Goal: Task Accomplishment & Management: Manage account settings

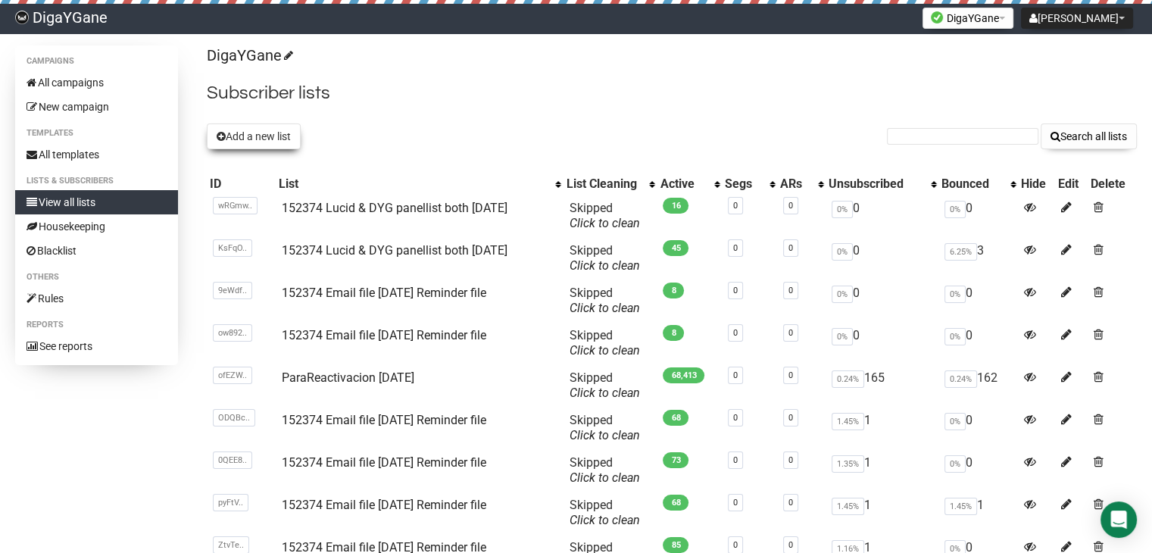
click at [248, 136] on button "Add a new list" at bounding box center [254, 136] width 94 height 26
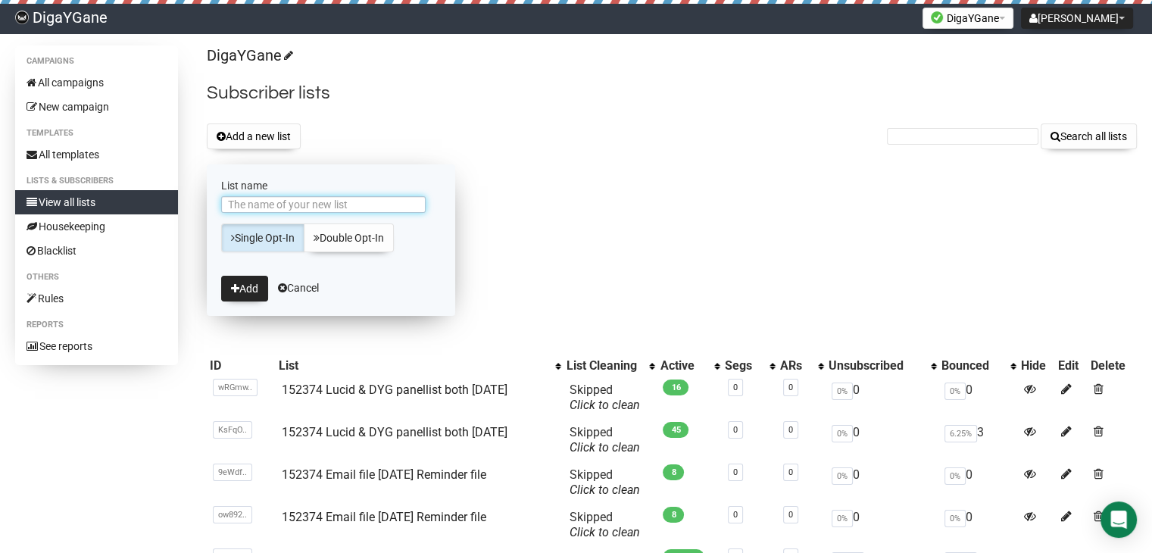
paste input "152374 Email file [DATE] Reminder file"
type input "152374 Email file [DATE] Reminder file"
click at [246, 283] on button "Add" at bounding box center [244, 289] width 47 height 26
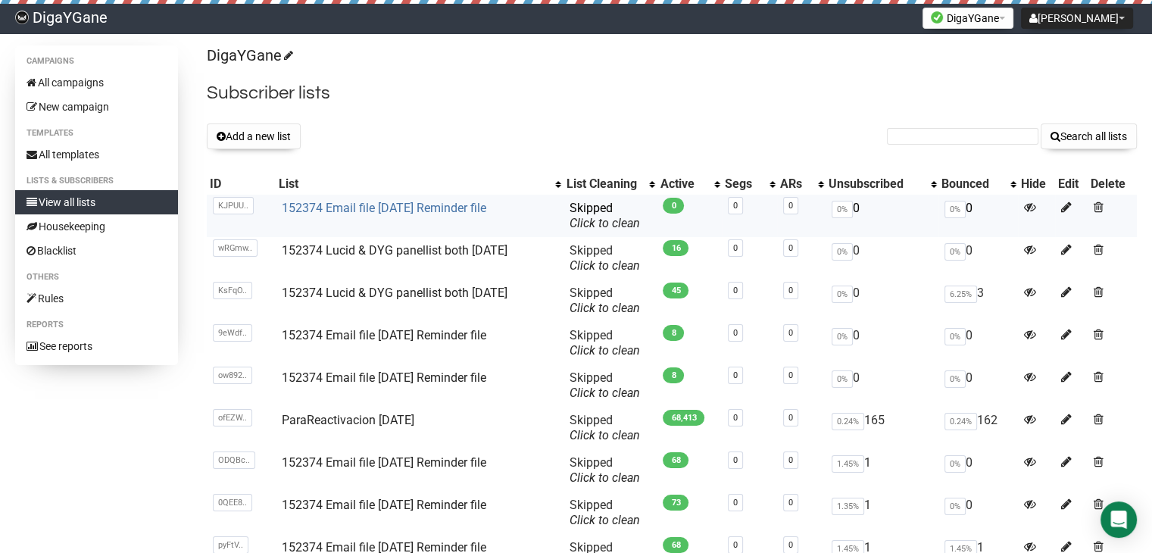
click at [411, 202] on link "152374 Email file [DATE] Reminder file" at bounding box center [384, 208] width 205 height 14
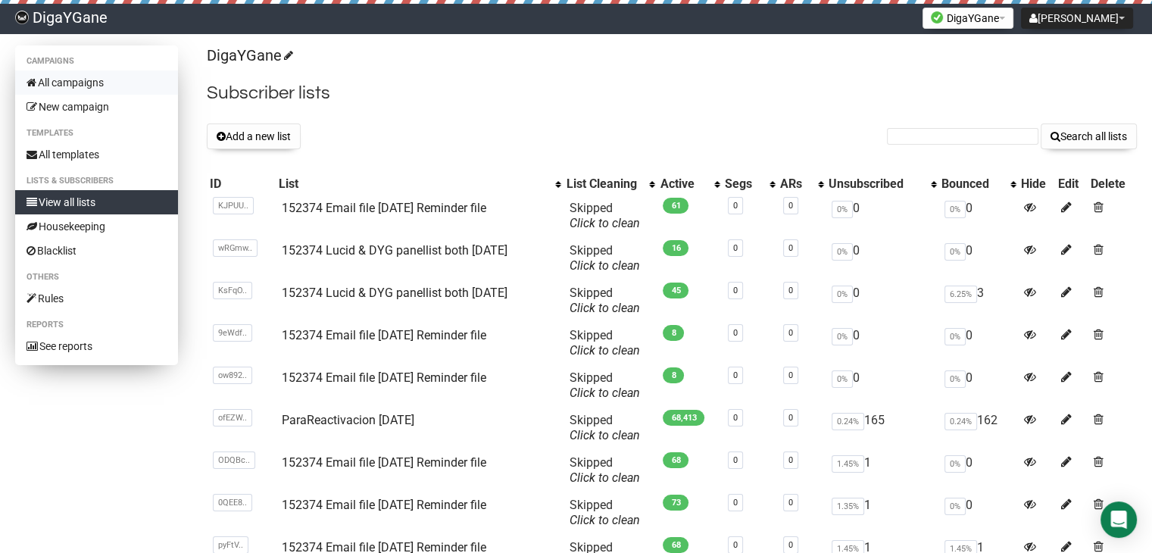
click at [91, 80] on link "All campaigns" at bounding box center [96, 82] width 163 height 24
